Goal: Task Accomplishment & Management: Use online tool/utility

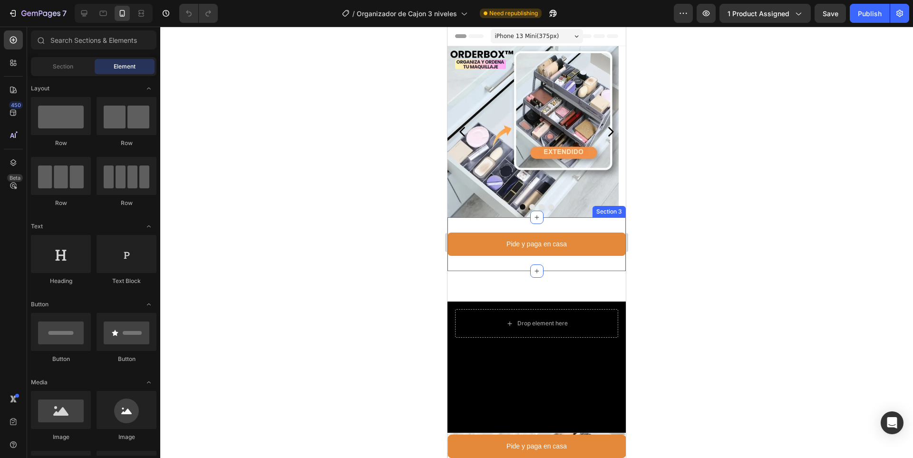
drag, startPoint x: 563, startPoint y: 250, endPoint x: 463, endPoint y: 271, distance: 102.0
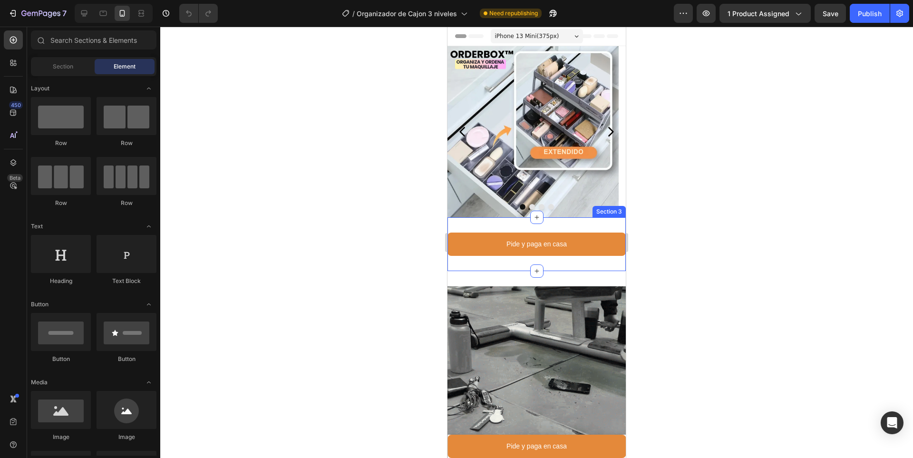
click at [563, 250] on p "Pide y paga en casa" at bounding box center [536, 244] width 60 height 12
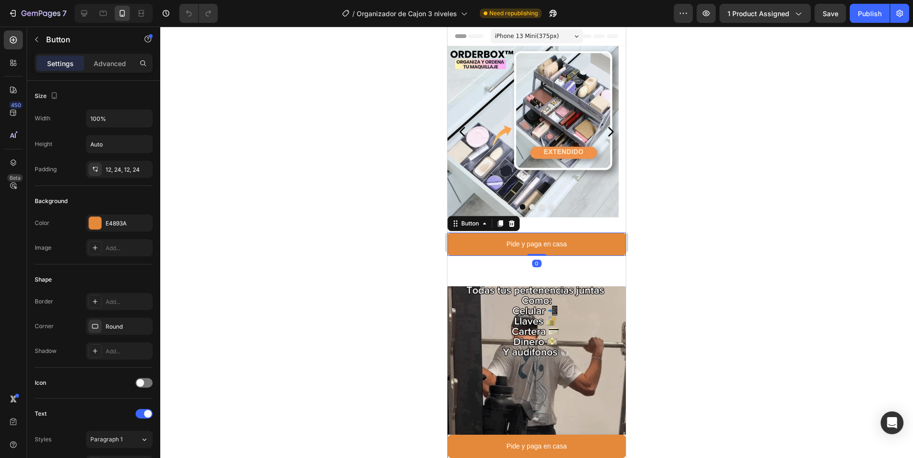
scroll to position [278, 0]
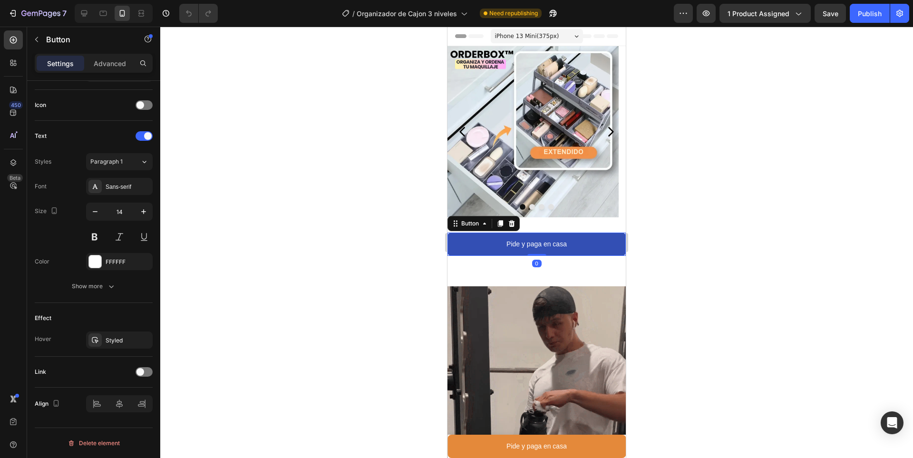
click at [481, 243] on button "Pide y paga en casa" at bounding box center [536, 244] width 178 height 23
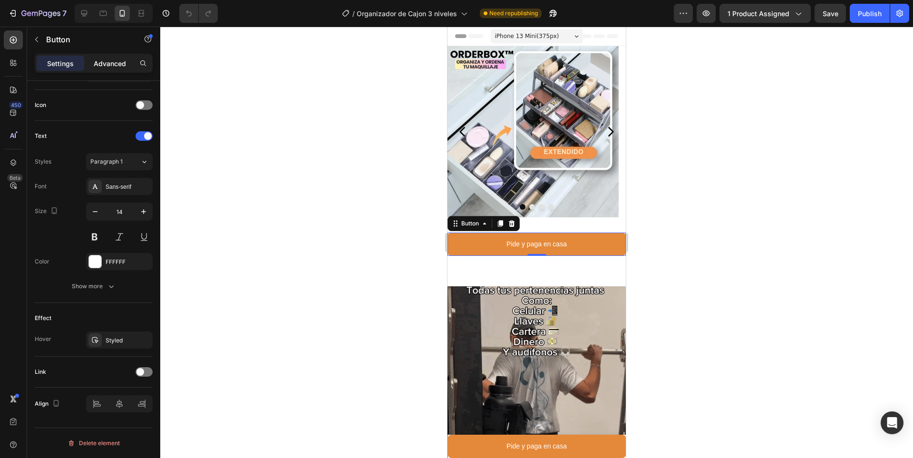
click at [106, 67] on p "Advanced" at bounding box center [110, 63] width 32 height 10
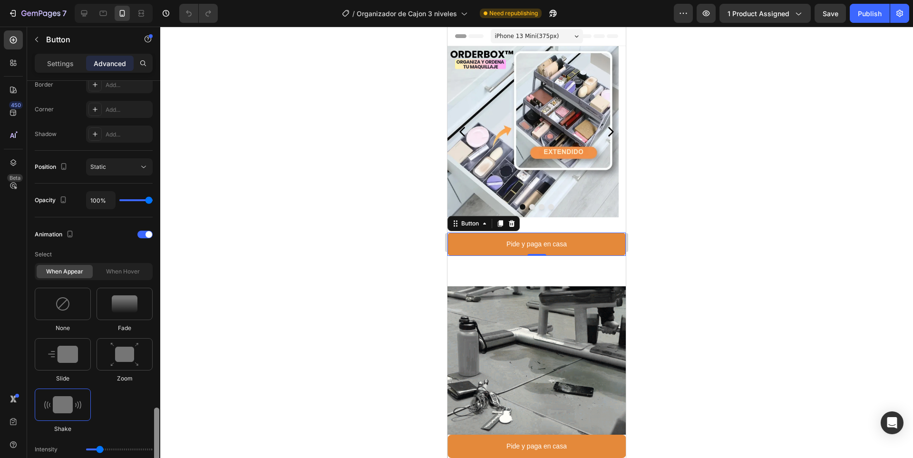
scroll to position [520, 0]
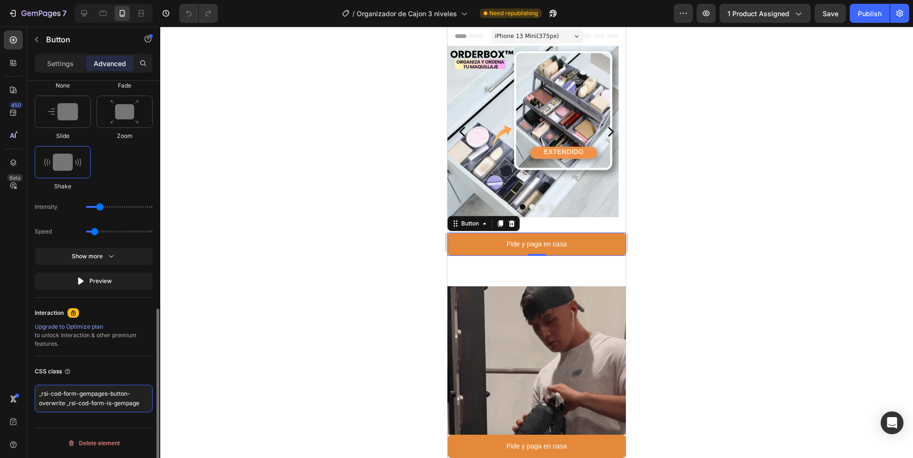
drag, startPoint x: 138, startPoint y: 401, endPoint x: 30, endPoint y: 387, distance: 108.3
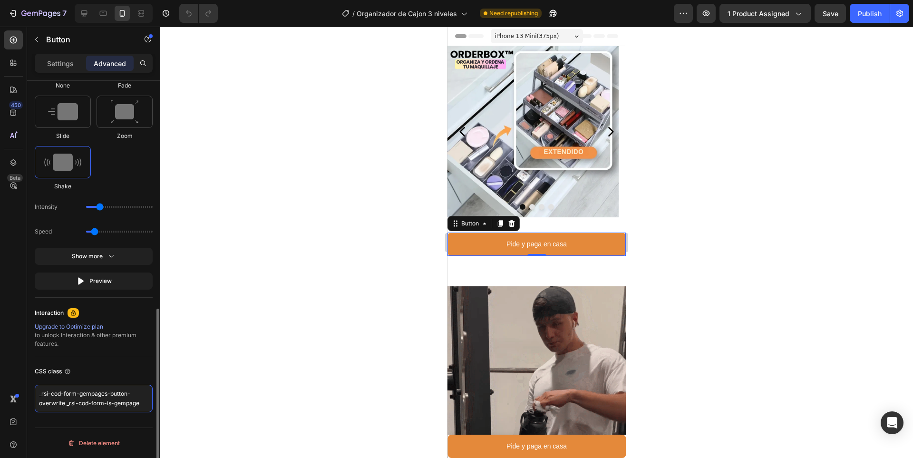
click at [30, 387] on div "Display on Desktop Yes No Tablet Yes No Mobile Yes No Spacing (px) 0 0 0 0 0 0 …" at bounding box center [93, 23] width 133 height 924
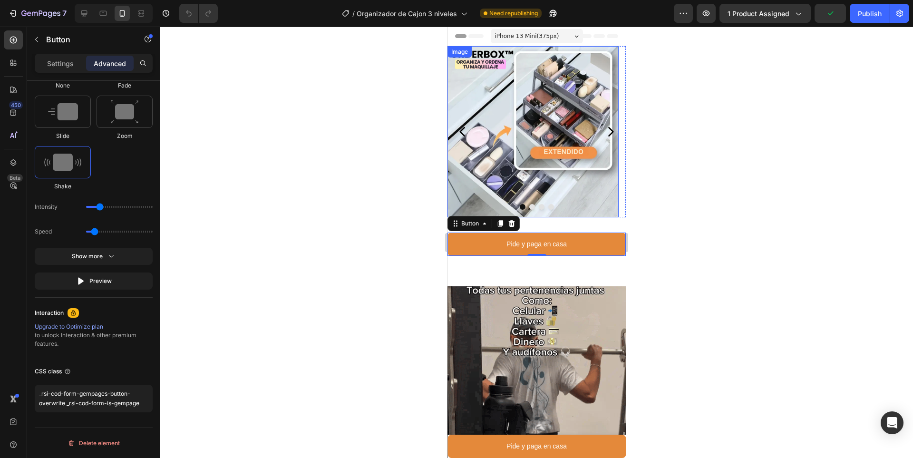
click at [684, 177] on div at bounding box center [536, 242] width 753 height 431
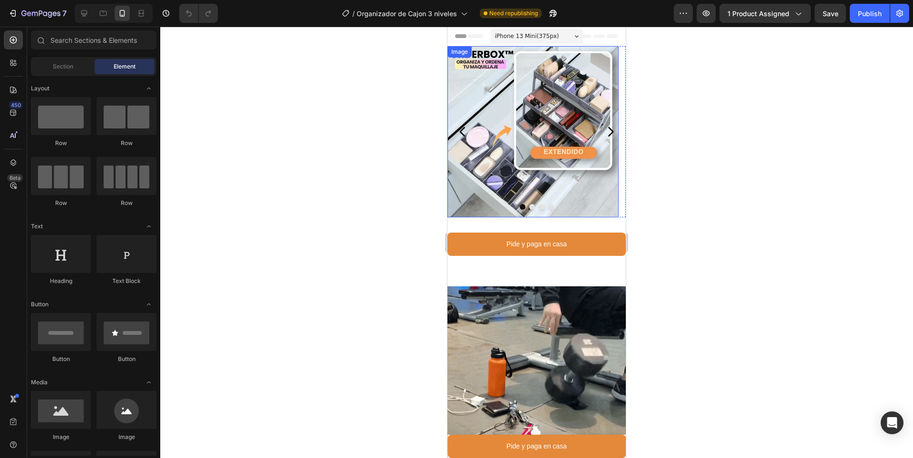
click at [423, 175] on div at bounding box center [536, 242] width 753 height 431
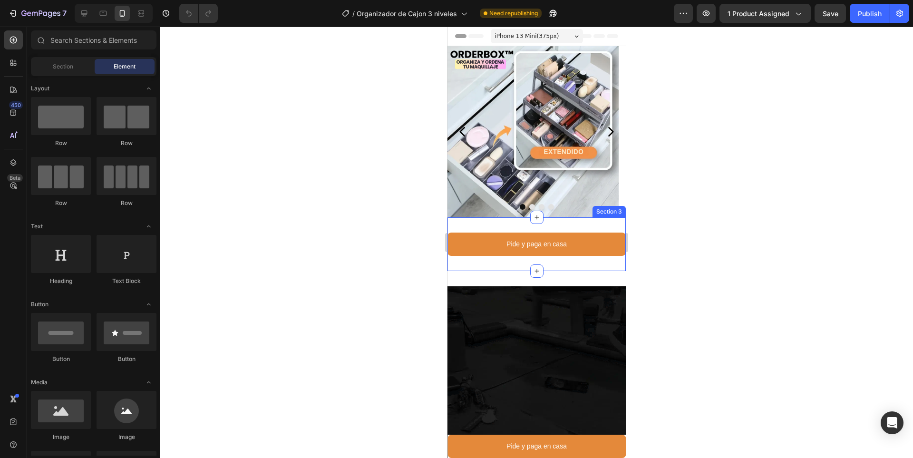
click at [487, 223] on div "Pide y paga en casa Button Section 3" at bounding box center [536, 244] width 178 height 54
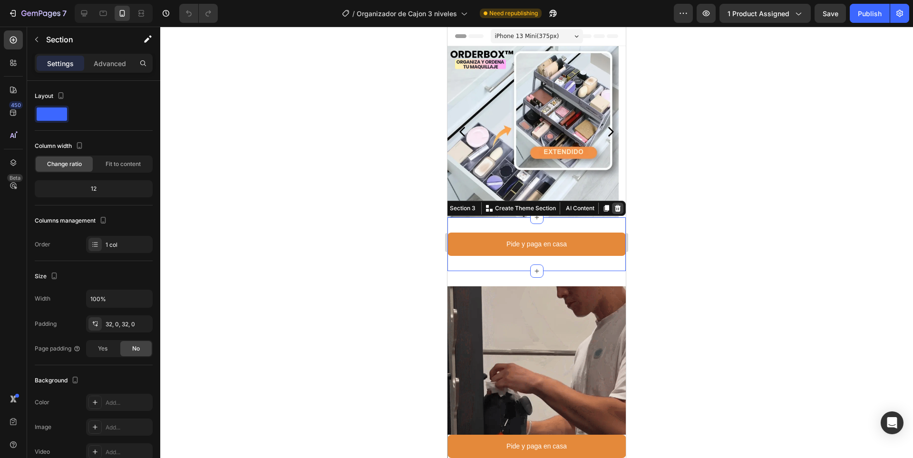
click at [615, 209] on icon at bounding box center [618, 208] width 6 height 7
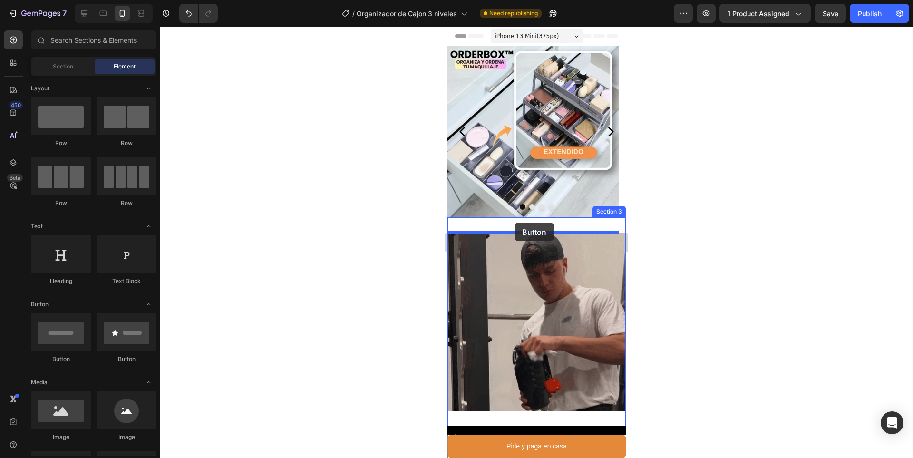
drag, startPoint x: 563, startPoint y: 363, endPoint x: 515, endPoint y: 223, distance: 148.4
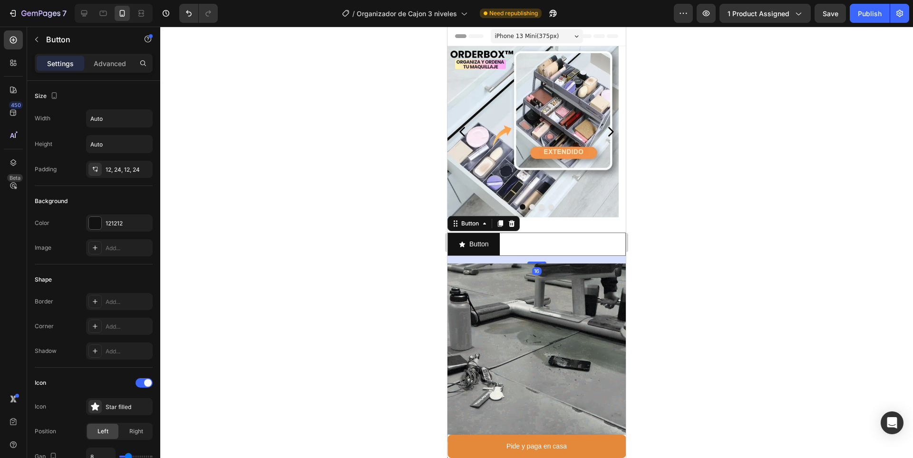
click at [520, 245] on div "Button Button 16" at bounding box center [536, 244] width 178 height 23
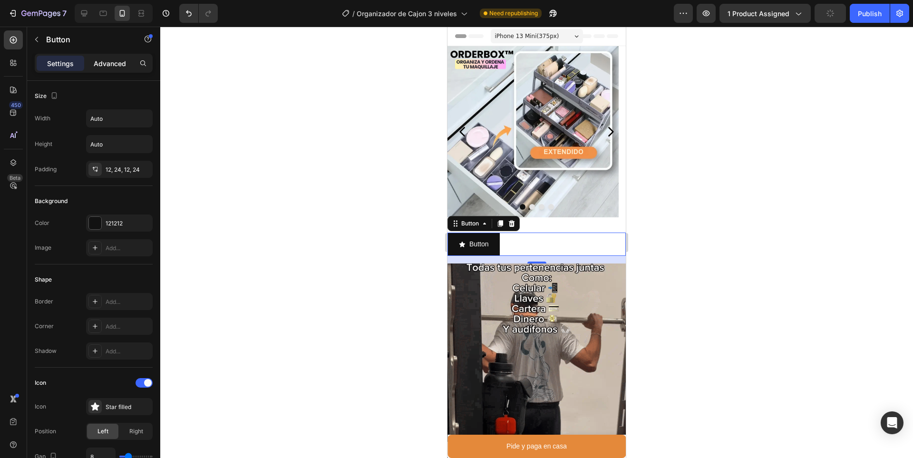
click at [107, 67] on p "Advanced" at bounding box center [110, 63] width 32 height 10
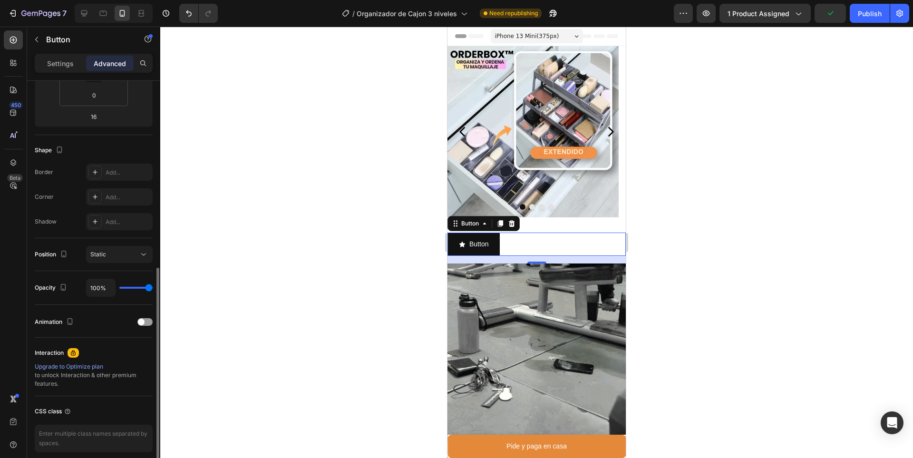
scroll to position [230, 0]
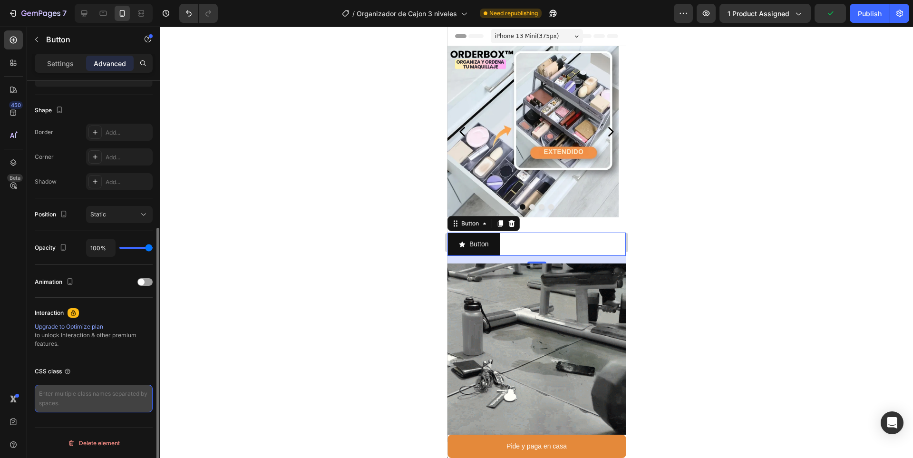
click at [97, 391] on textarea at bounding box center [94, 399] width 118 height 28
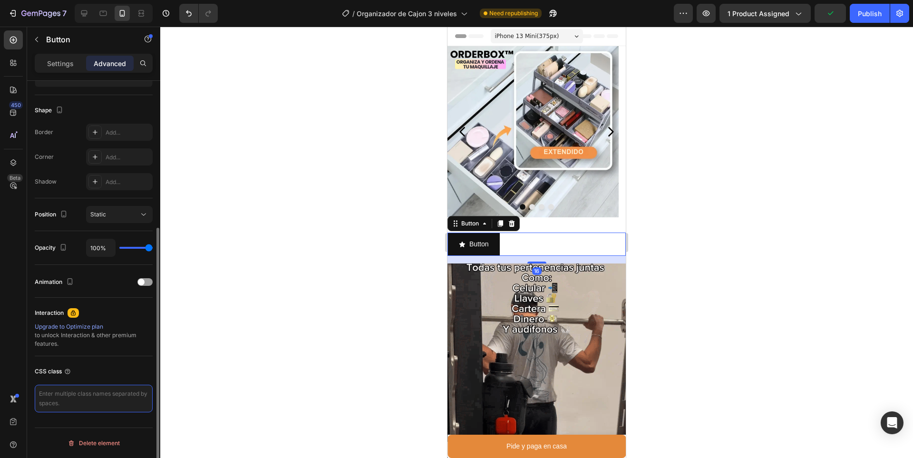
paste textarea "_rsi-cod-form-gempages-button-overwrite _rsi-cod-form-is-gempage"
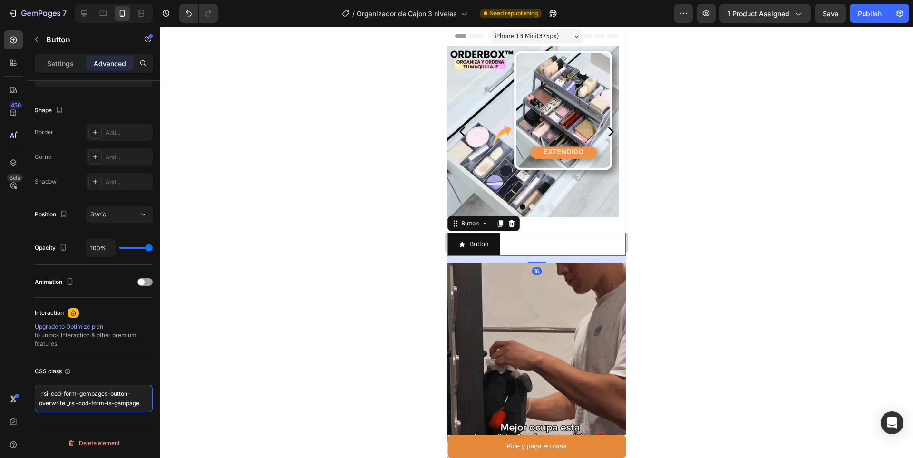
type textarea "_rsi-cod-form-gempages-button-overwrite _rsi-cod-form-is-gempage"
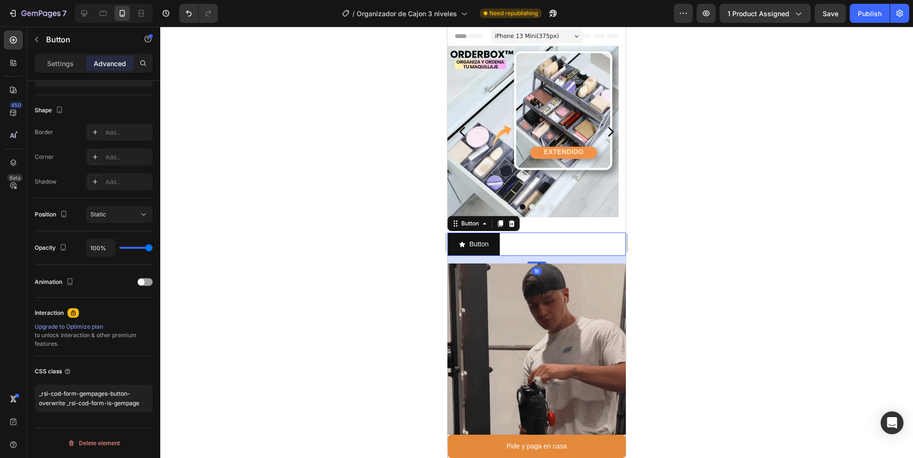
click at [368, 257] on div at bounding box center [536, 242] width 753 height 431
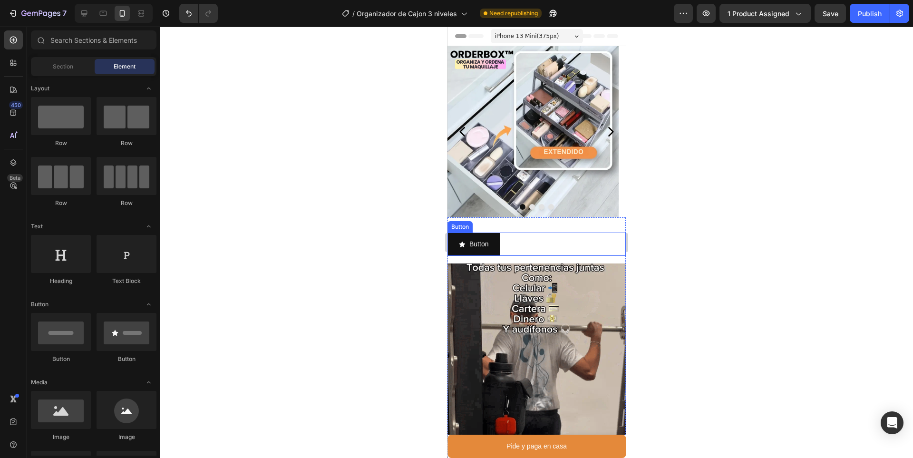
click at [521, 248] on div "Button Button" at bounding box center [536, 244] width 178 height 23
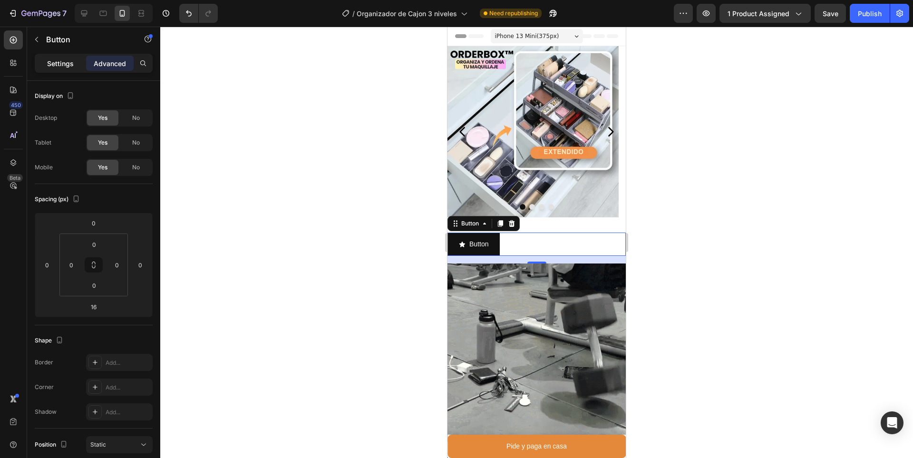
click at [60, 59] on p "Settings" at bounding box center [60, 63] width 27 height 10
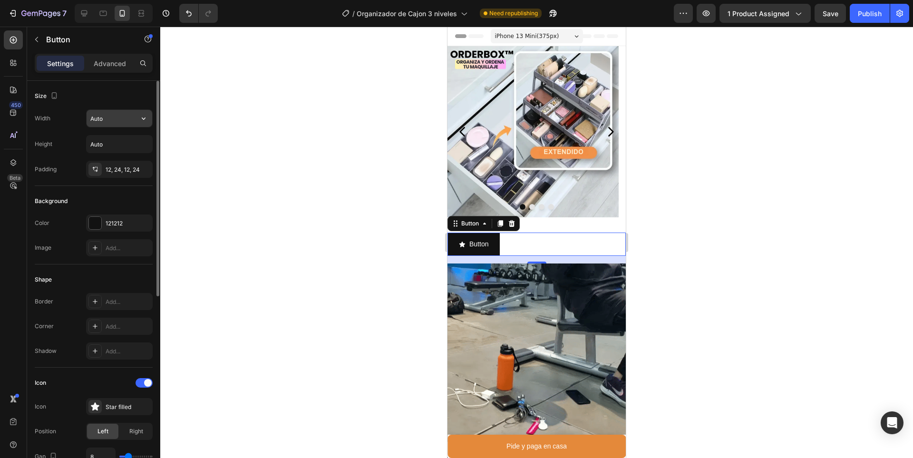
click at [100, 117] on input "Auto" at bounding box center [120, 118] width 66 height 17
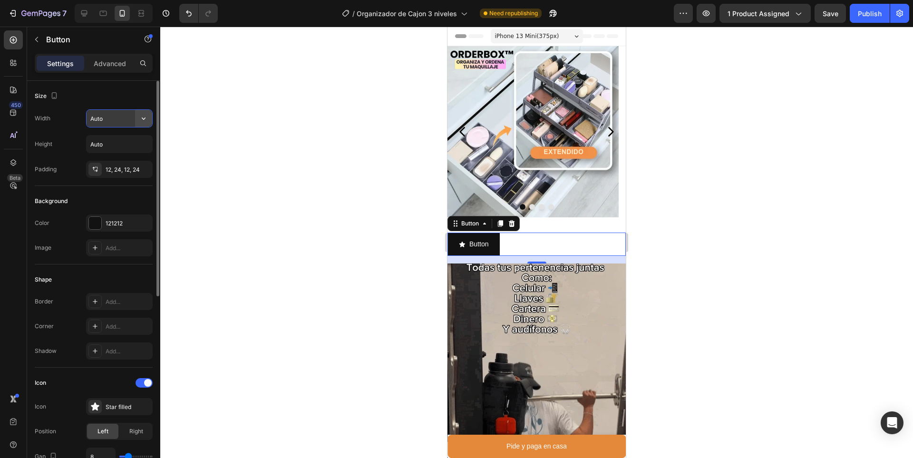
click at [145, 117] on icon "button" at bounding box center [144, 119] width 10 height 10
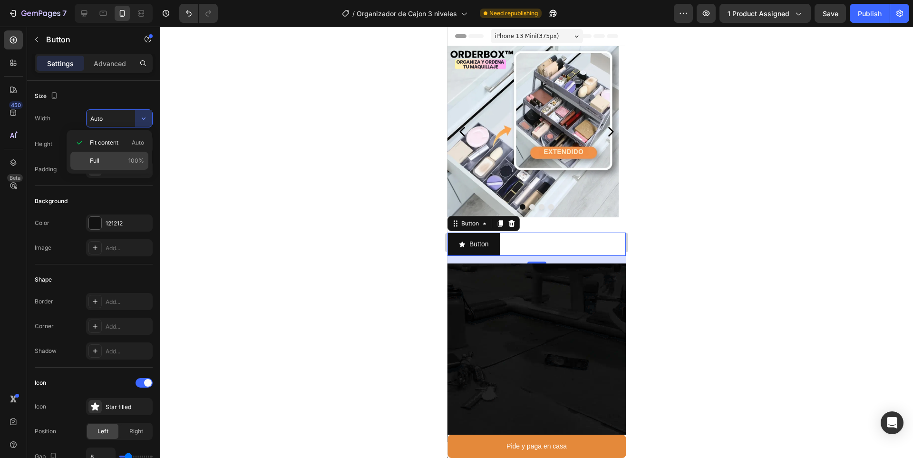
click at [94, 157] on span "Full" at bounding box center [95, 160] width 10 height 9
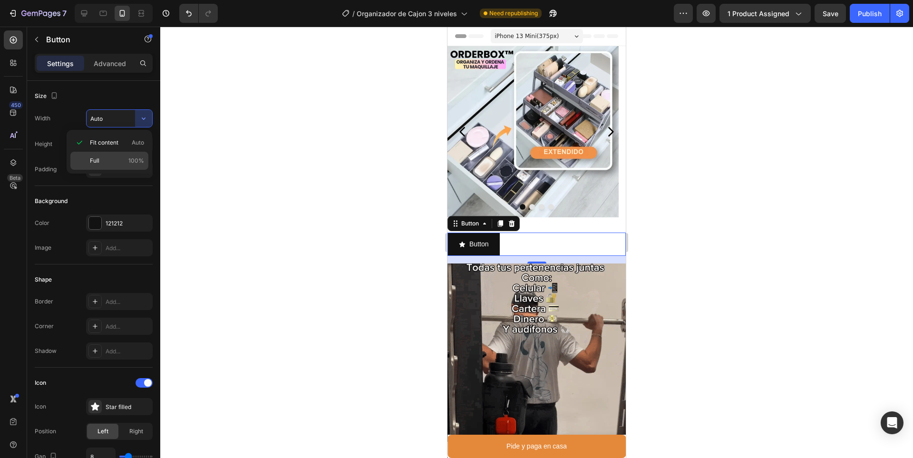
type input "100%"
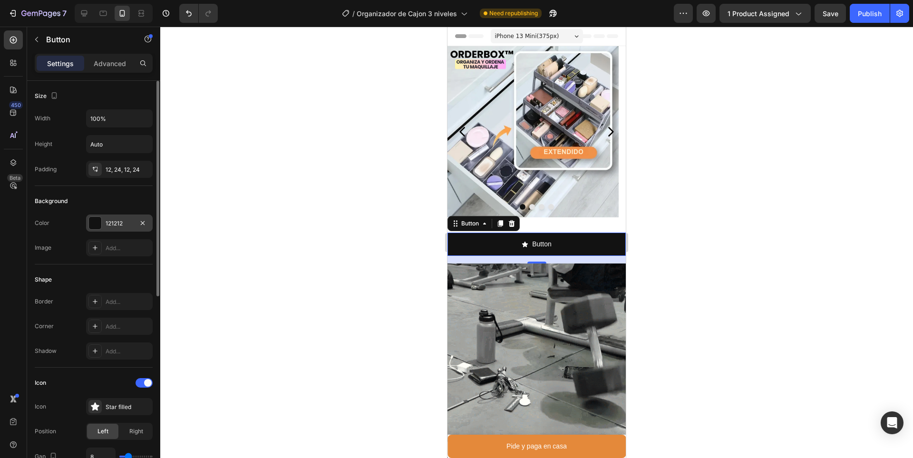
click at [108, 223] on div "121212" at bounding box center [120, 223] width 28 height 9
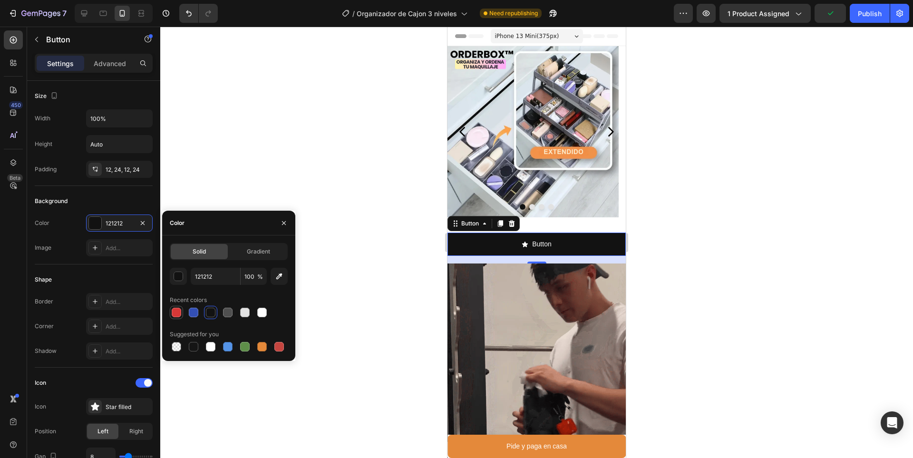
click at [181, 318] on div at bounding box center [176, 312] width 13 height 13
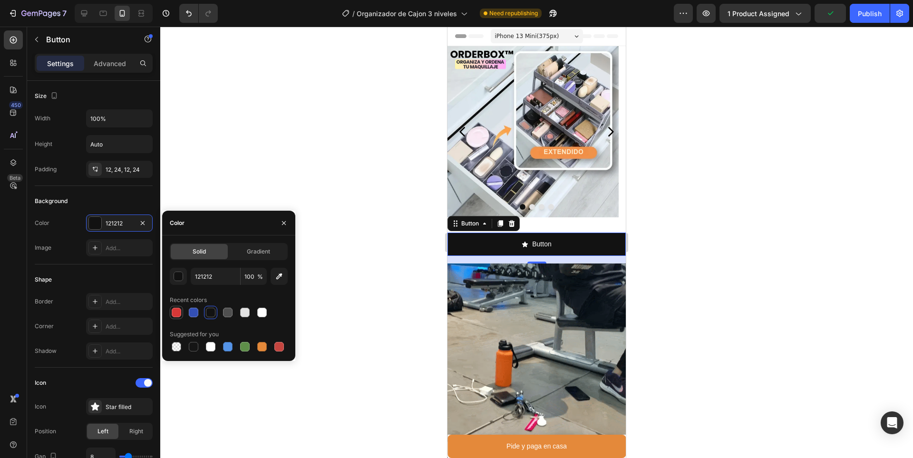
type input "D63837"
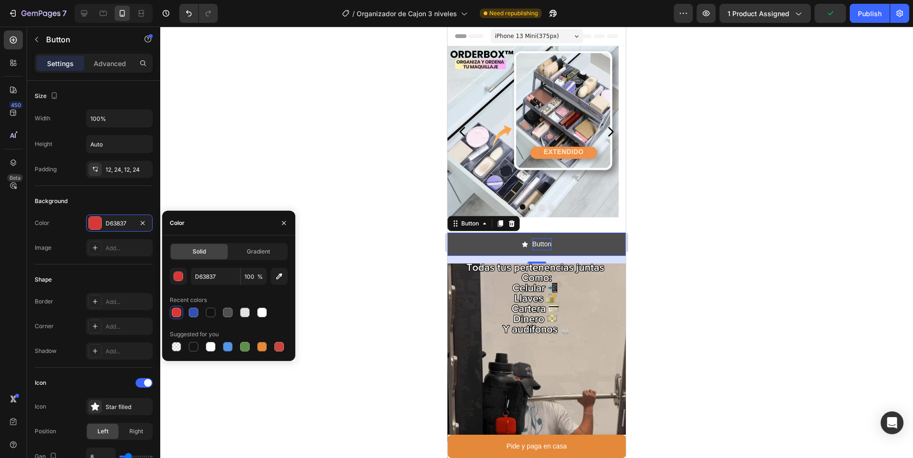
click at [538, 241] on p "Button" at bounding box center [541, 244] width 19 height 12
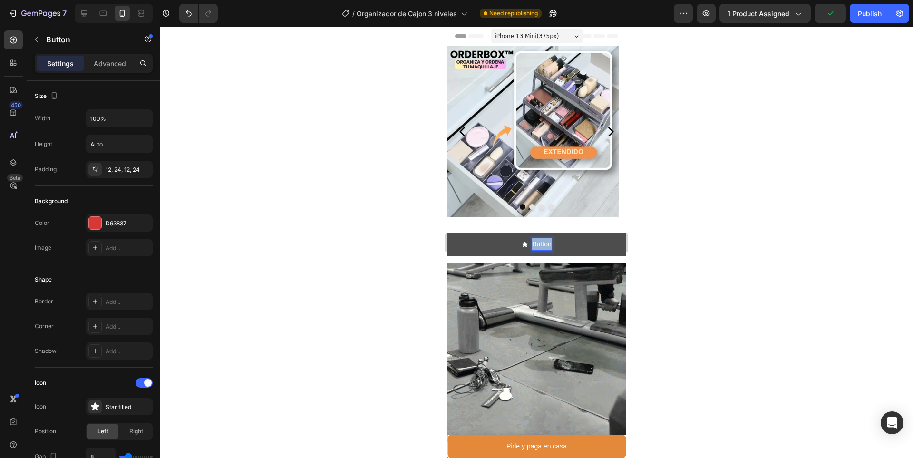
click at [538, 241] on p "Button" at bounding box center [541, 244] width 19 height 12
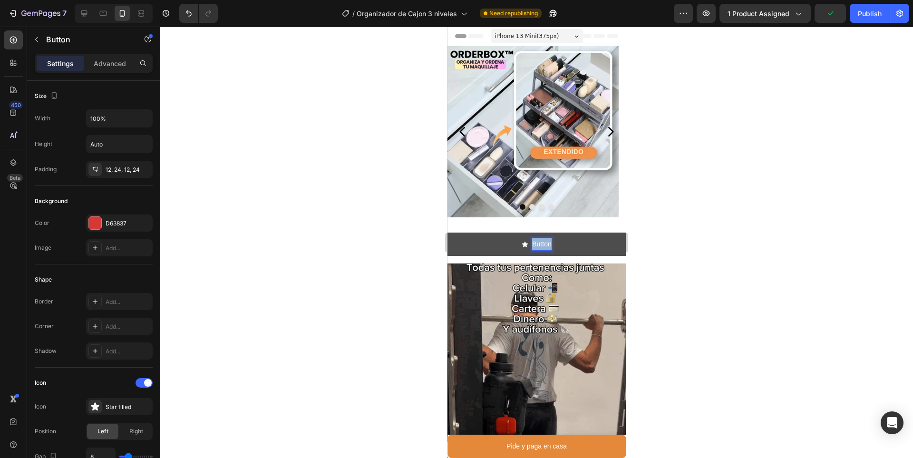
click at [538, 241] on p "Button" at bounding box center [541, 244] width 19 height 12
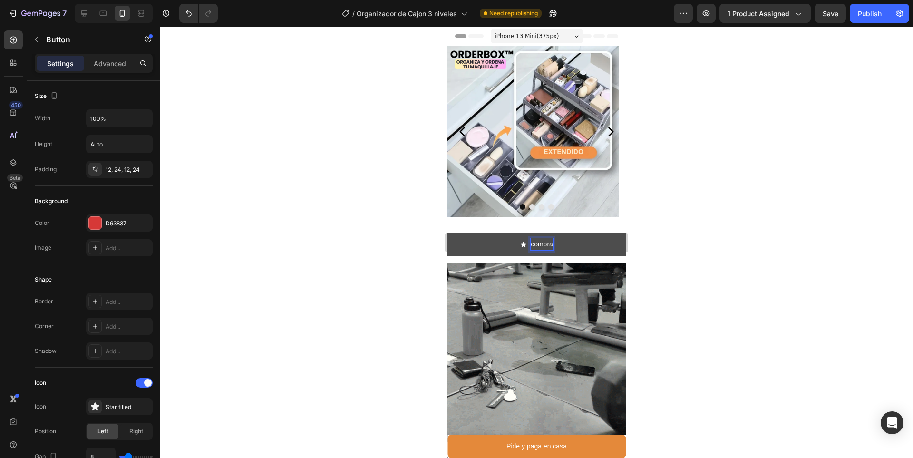
click at [447, 233] on button "compra" at bounding box center [536, 244] width 178 height 23
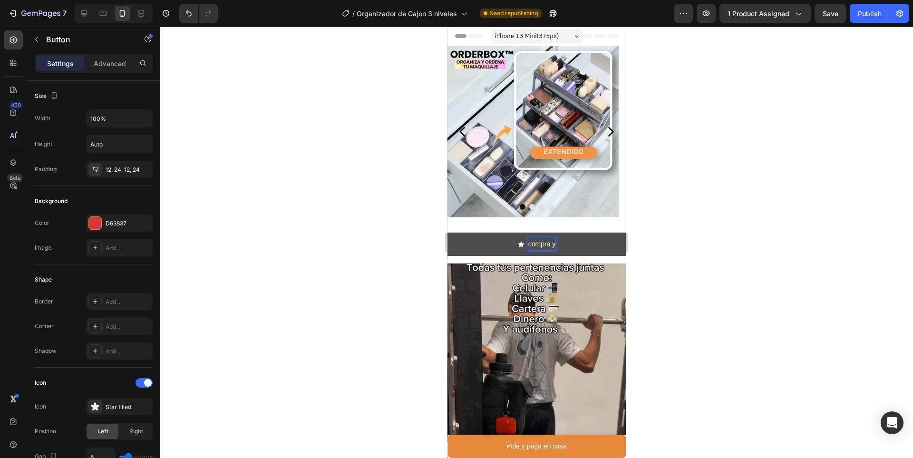
click at [447, 233] on button "compra y" at bounding box center [536, 244] width 178 height 23
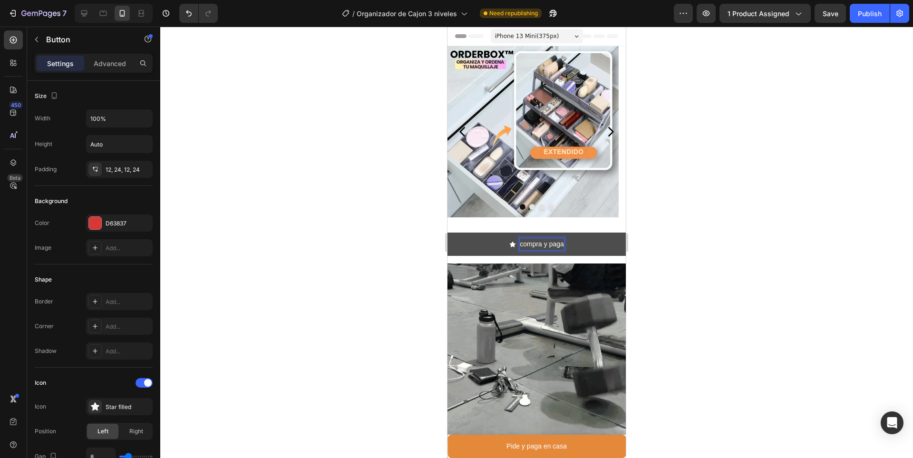
click at [447, 233] on button "compra y paga" at bounding box center [536, 244] width 178 height 23
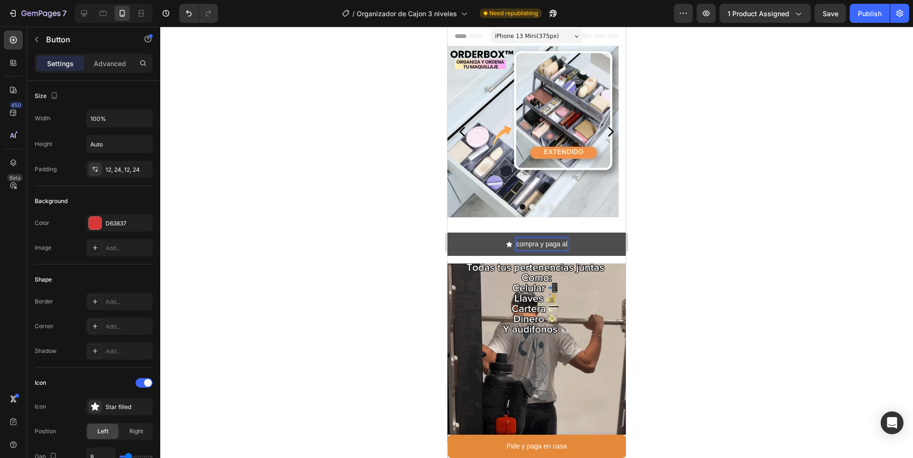
click at [447, 233] on button "compra y paga al" at bounding box center [536, 244] width 178 height 23
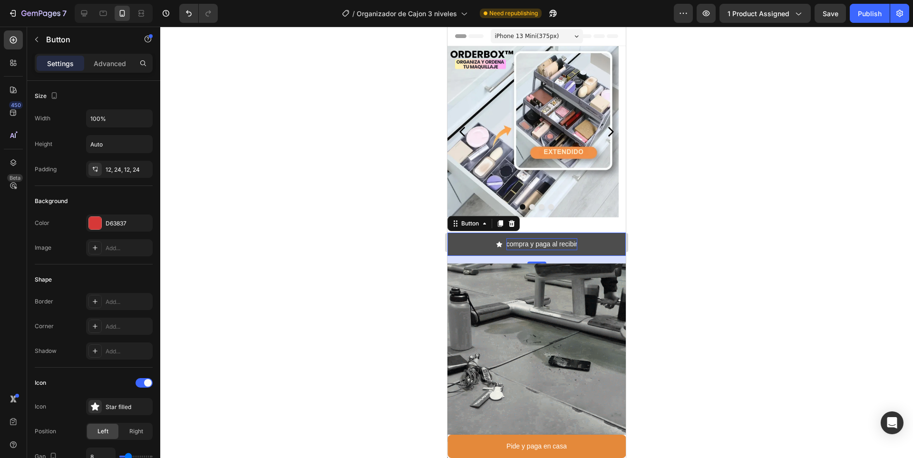
click at [730, 245] on div at bounding box center [536, 242] width 753 height 431
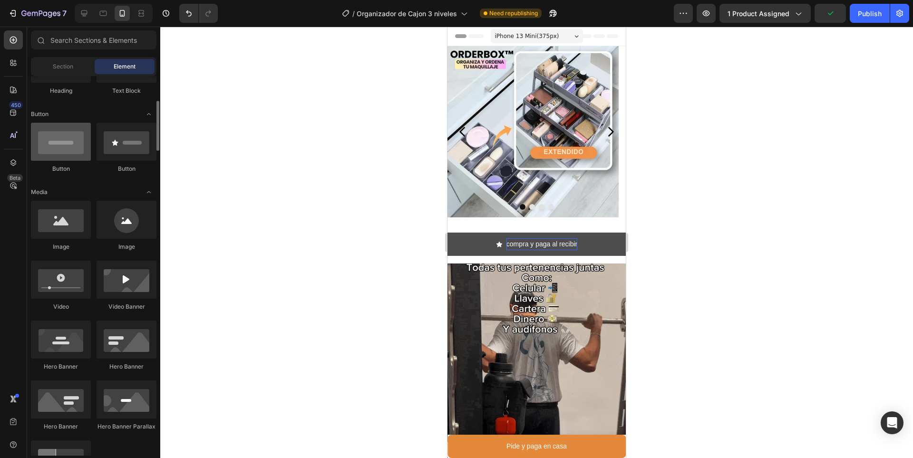
scroll to position [0, 0]
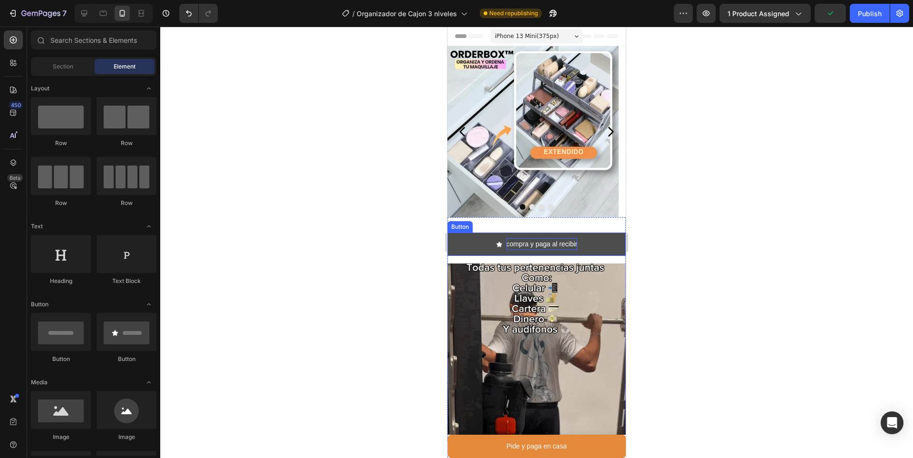
click at [486, 242] on button "compra y paga al recibir" at bounding box center [536, 244] width 178 height 23
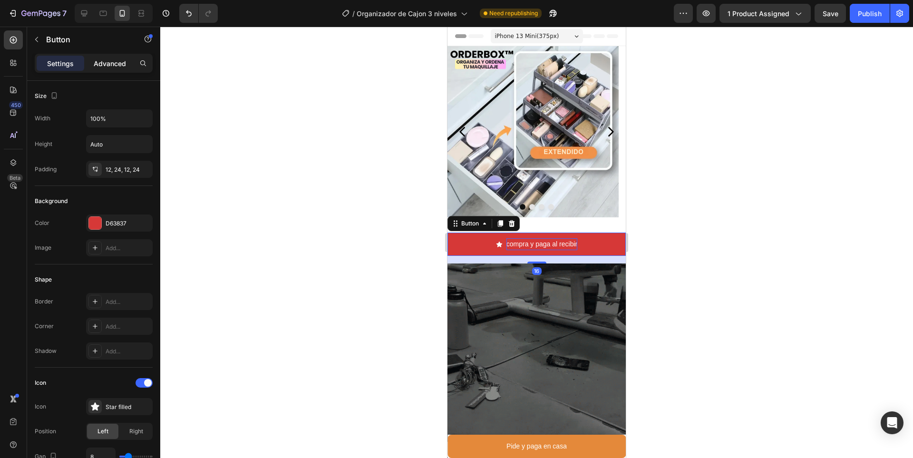
click at [117, 65] on p "Advanced" at bounding box center [110, 63] width 32 height 10
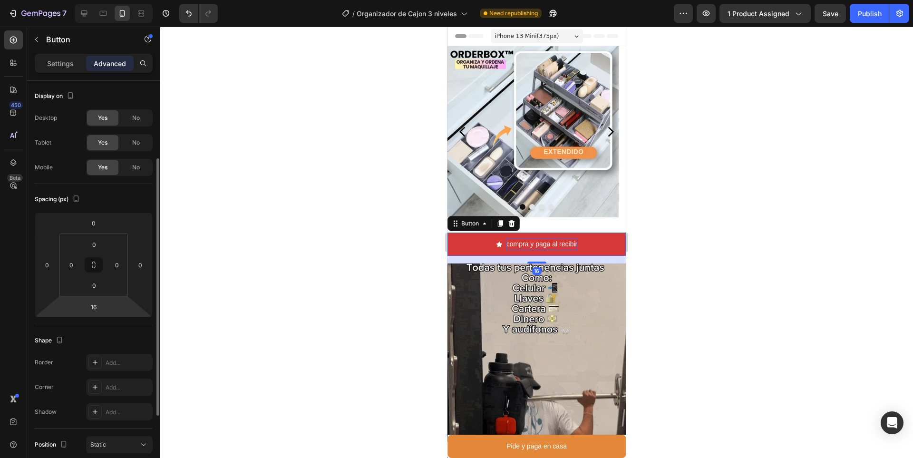
scroll to position [230, 0]
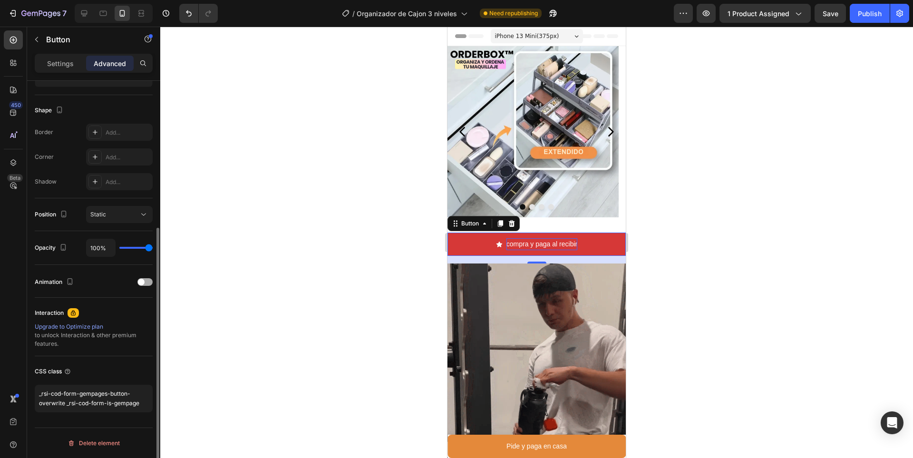
click at [141, 282] on span at bounding box center [141, 282] width 7 height 7
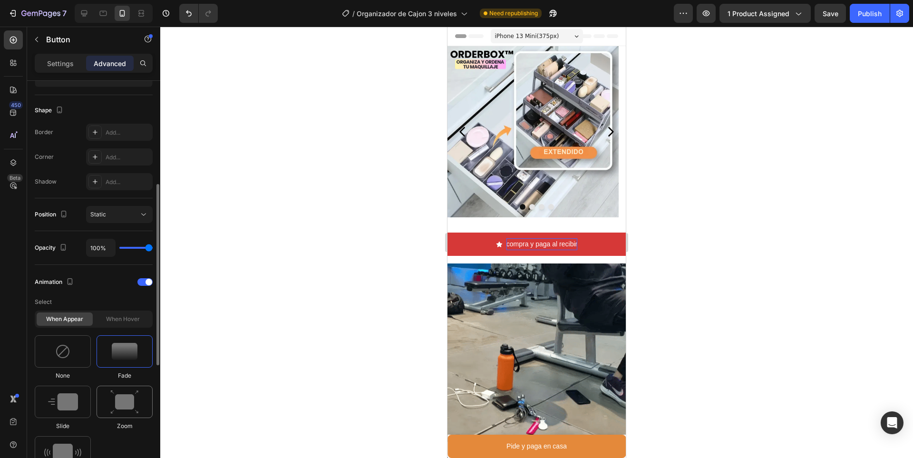
scroll to position [325, 0]
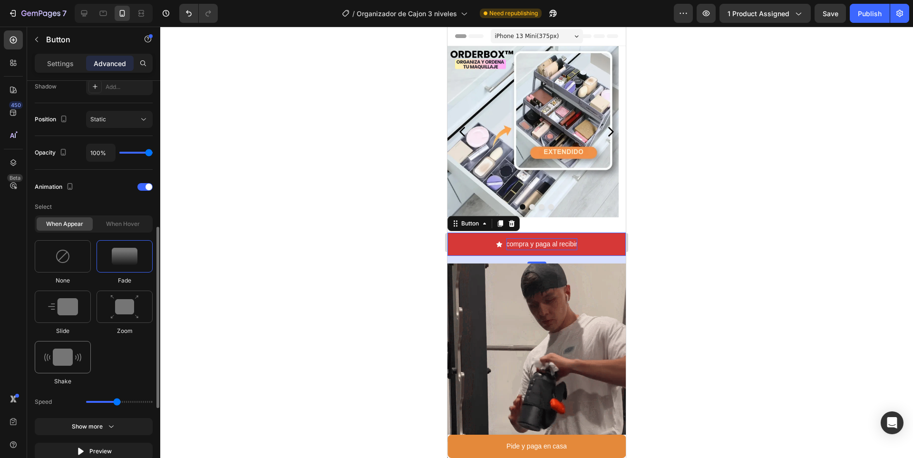
click at [58, 352] on img at bounding box center [62, 357] width 37 height 17
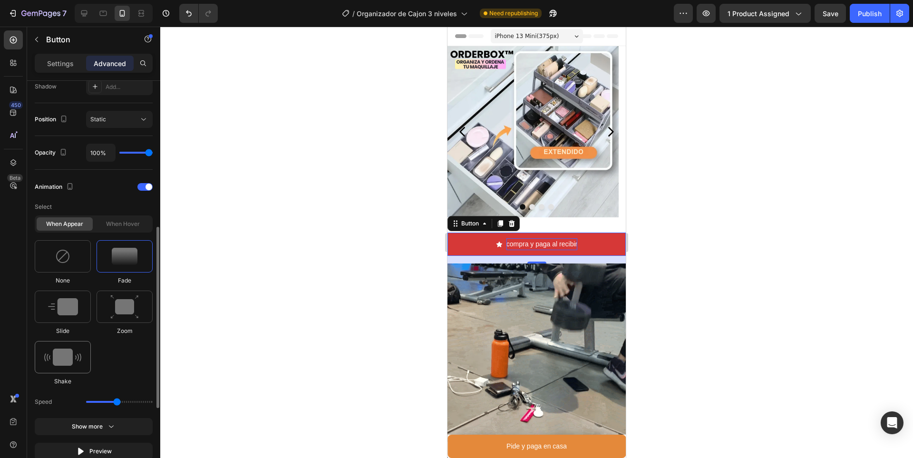
type input "0.7"
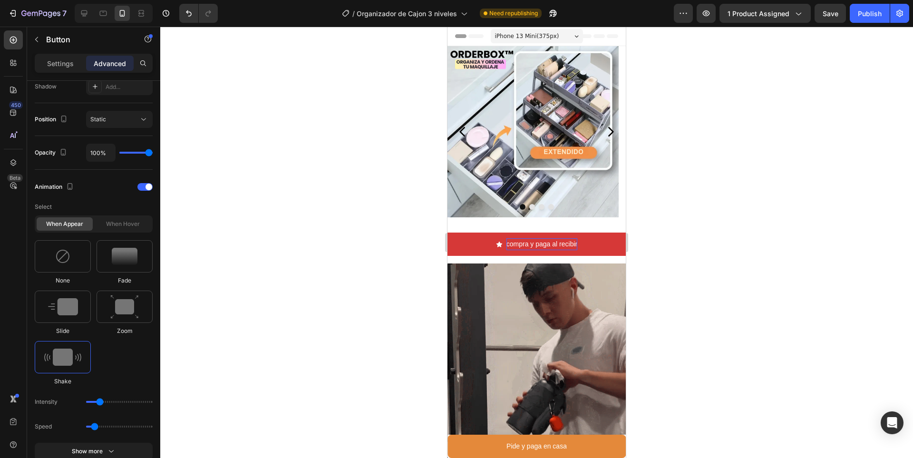
drag, startPoint x: 676, startPoint y: 195, endPoint x: 173, endPoint y: 160, distance: 503.8
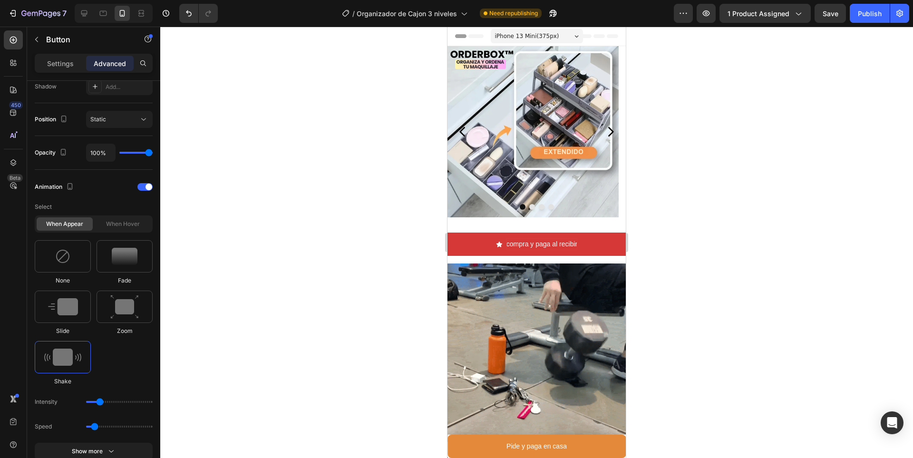
click at [676, 195] on div at bounding box center [536, 242] width 753 height 431
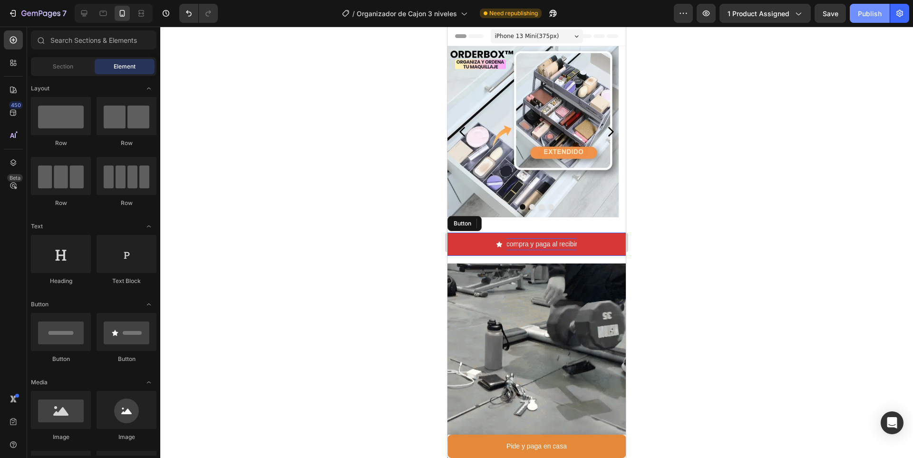
click at [880, 17] on div "Publish" at bounding box center [870, 14] width 24 height 10
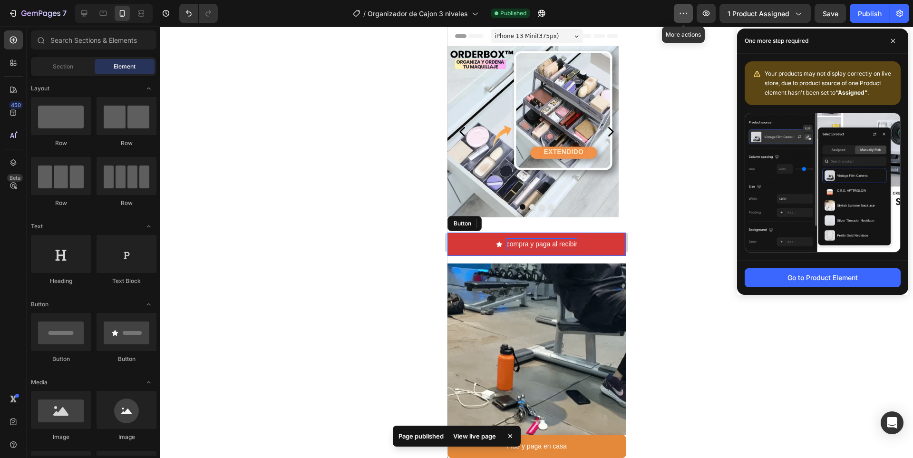
click at [679, 13] on button "button" at bounding box center [683, 13] width 19 height 19
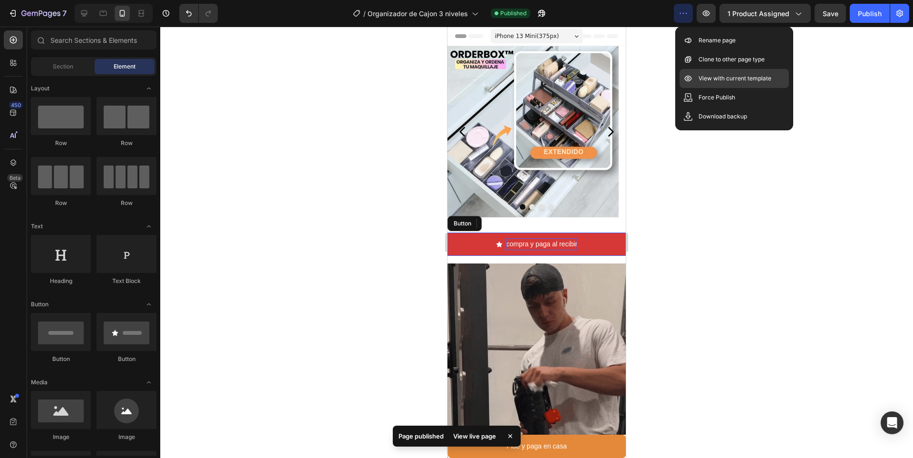
click at [725, 75] on p "View with current template" at bounding box center [735, 79] width 73 height 10
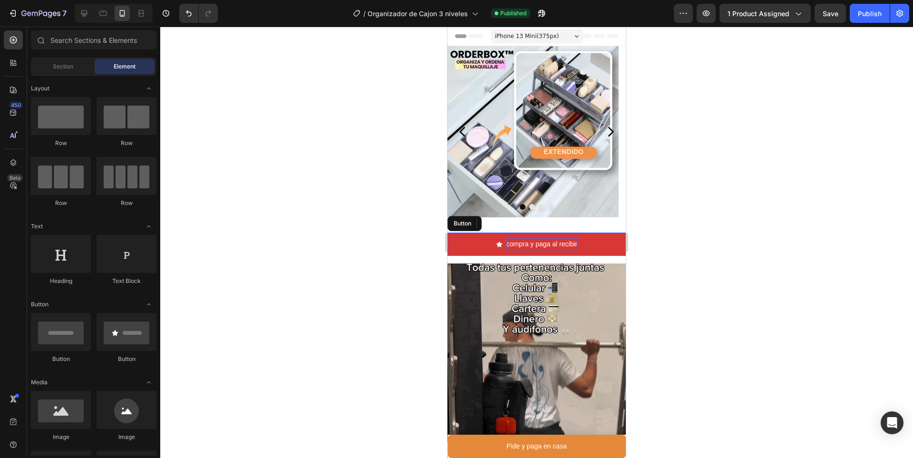
click at [845, 155] on div at bounding box center [536, 242] width 753 height 431
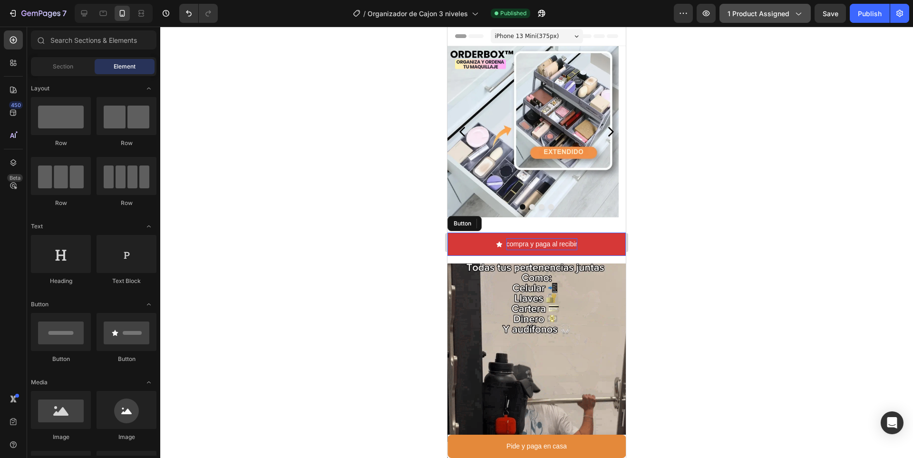
click at [768, 17] on span "1 product assigned" at bounding box center [759, 14] width 62 height 10
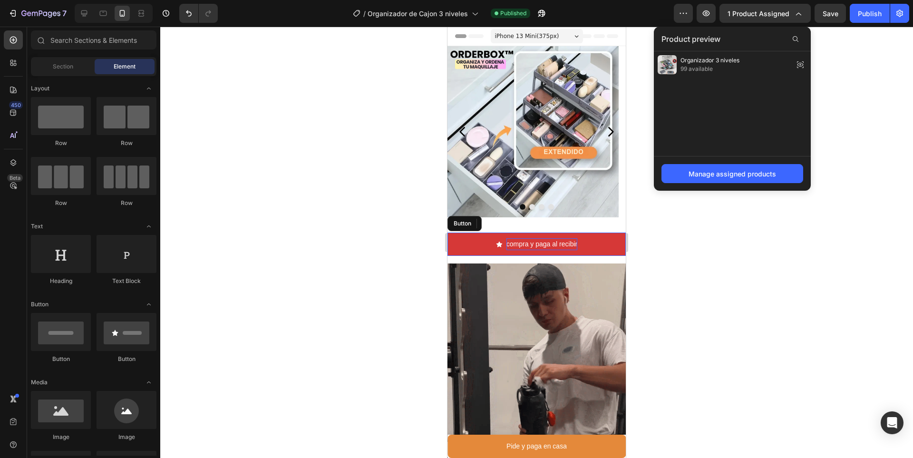
click at [641, 89] on div at bounding box center [536, 242] width 753 height 431
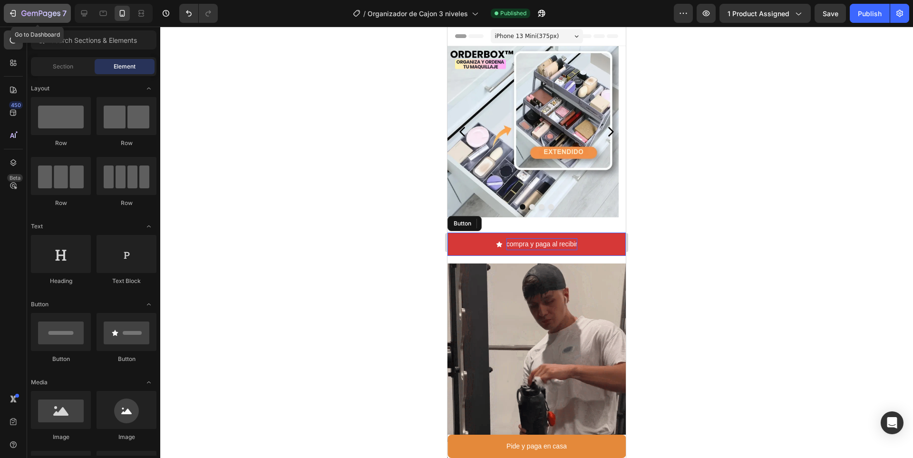
click at [17, 14] on icon "button" at bounding box center [13, 14] width 10 height 10
